Goal: Task Accomplishment & Management: Manage account settings

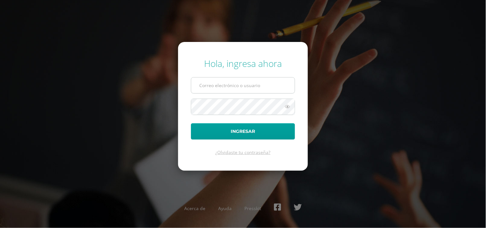
click at [235, 78] on input "text" at bounding box center [243, 86] width 104 height 16
click at [239, 91] on input "text" at bounding box center [243, 86] width 104 height 16
type input "vielma.br@continentalamericano.edu.gt"
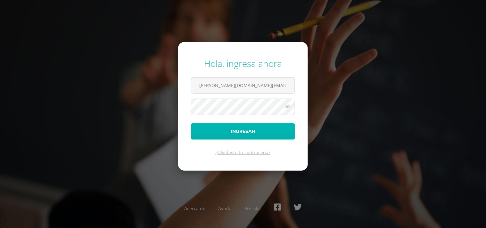
click at [246, 132] on button "Ingresar" at bounding box center [243, 131] width 104 height 16
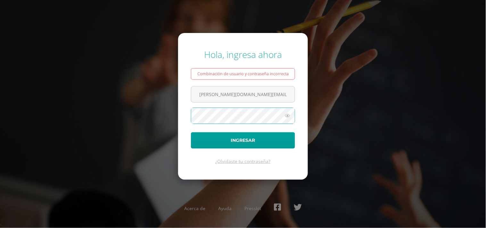
click at [191, 132] on button "Ingresar" at bounding box center [243, 140] width 104 height 16
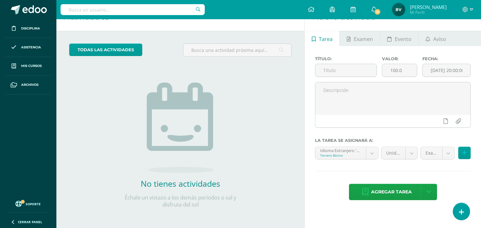
scroll to position [18, 0]
